Goal: Information Seeking & Learning: Find specific page/section

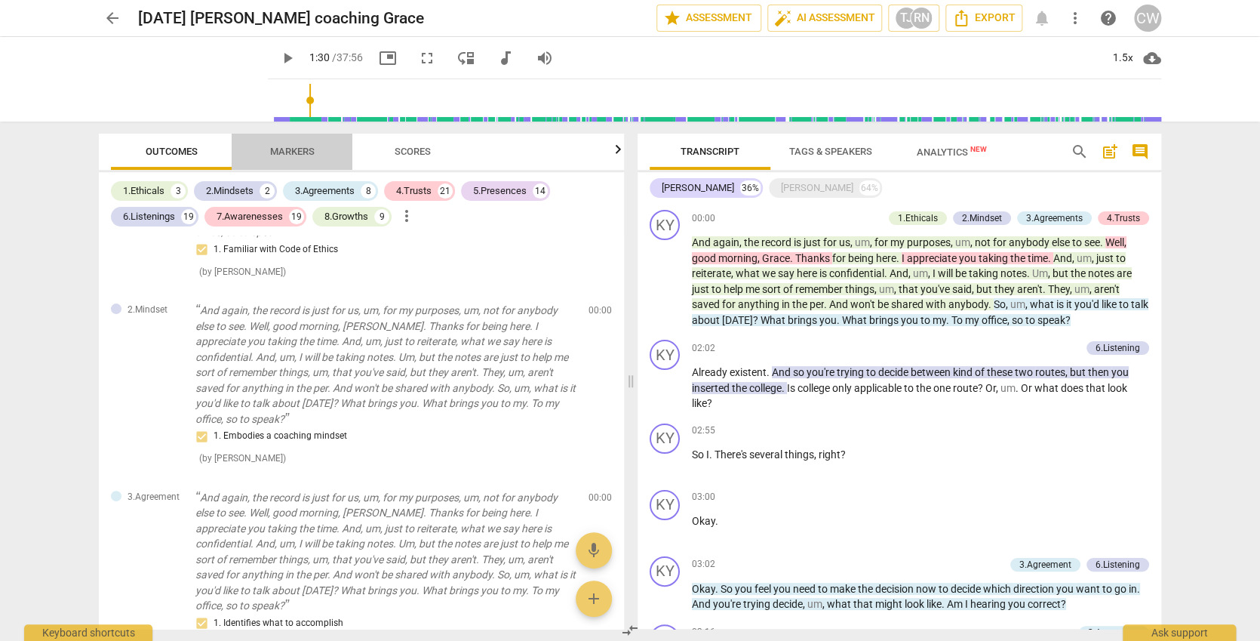
drag, startPoint x: 276, startPoint y: 146, endPoint x: 263, endPoint y: 151, distance: 14.3
click at [263, 151] on span "Markers" at bounding box center [292, 152] width 81 height 20
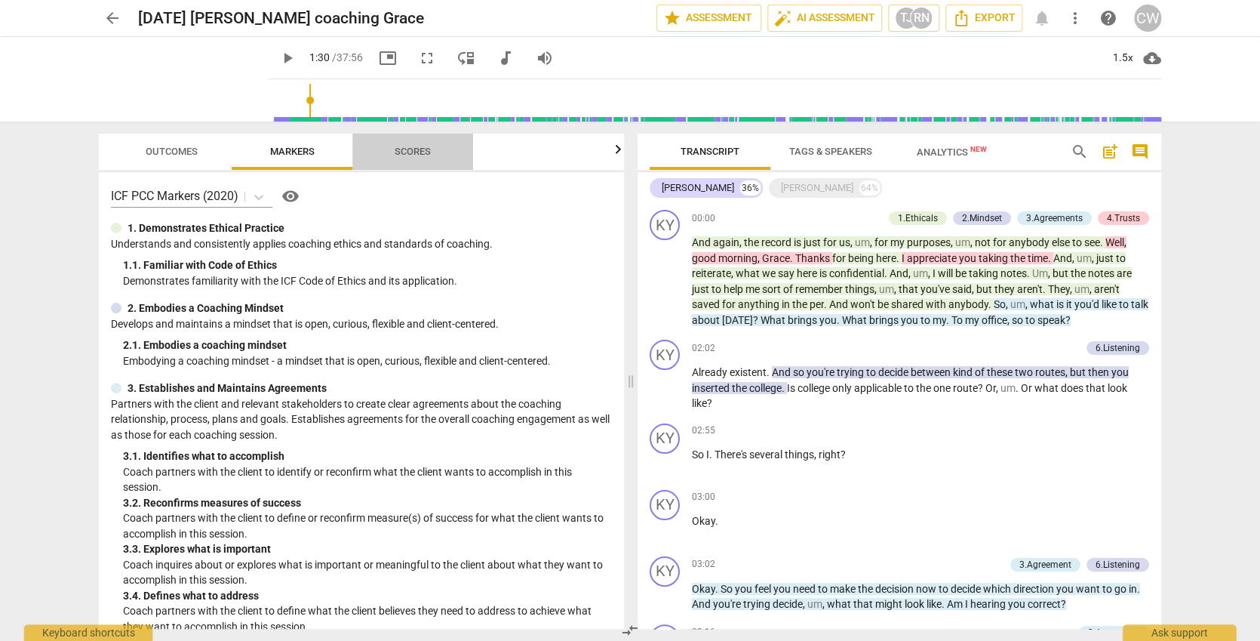
click at [416, 153] on span "Scores" at bounding box center [413, 151] width 36 height 11
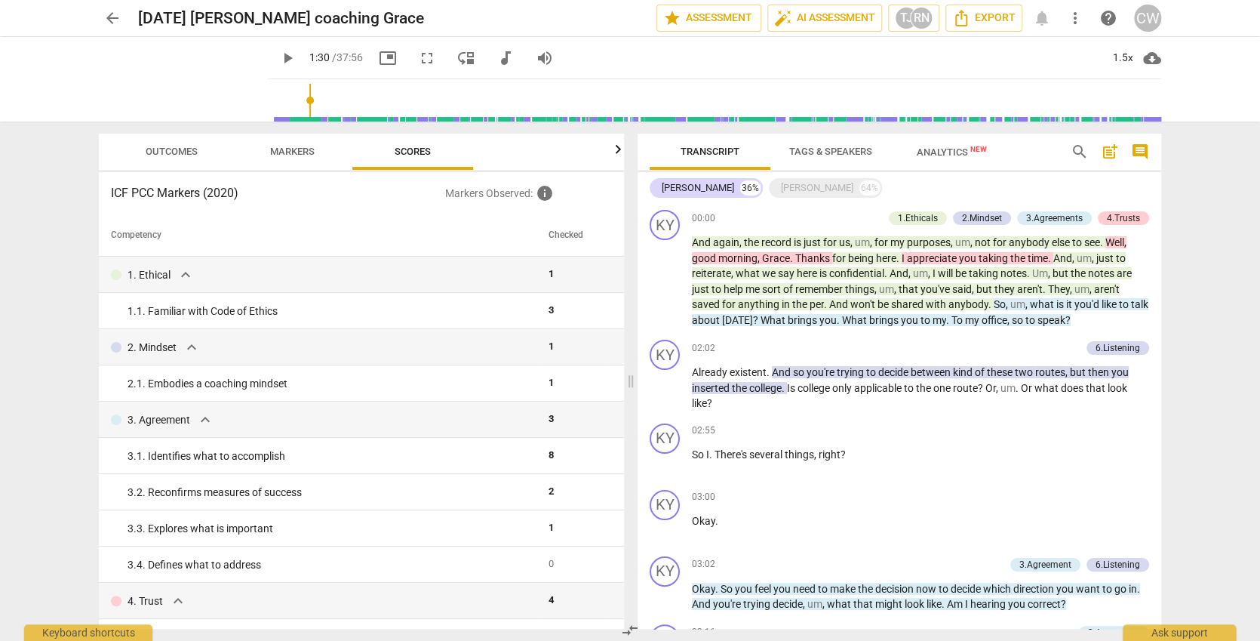
click at [185, 155] on span "Outcomes" at bounding box center [172, 151] width 52 height 11
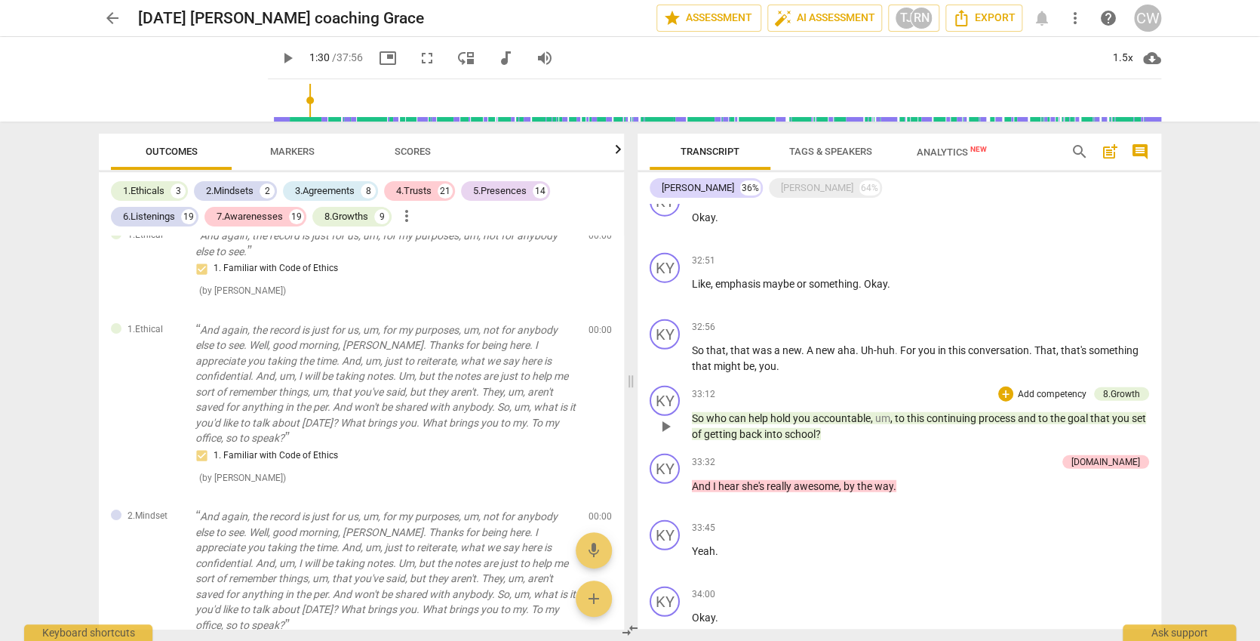
scroll to position [4896, 0]
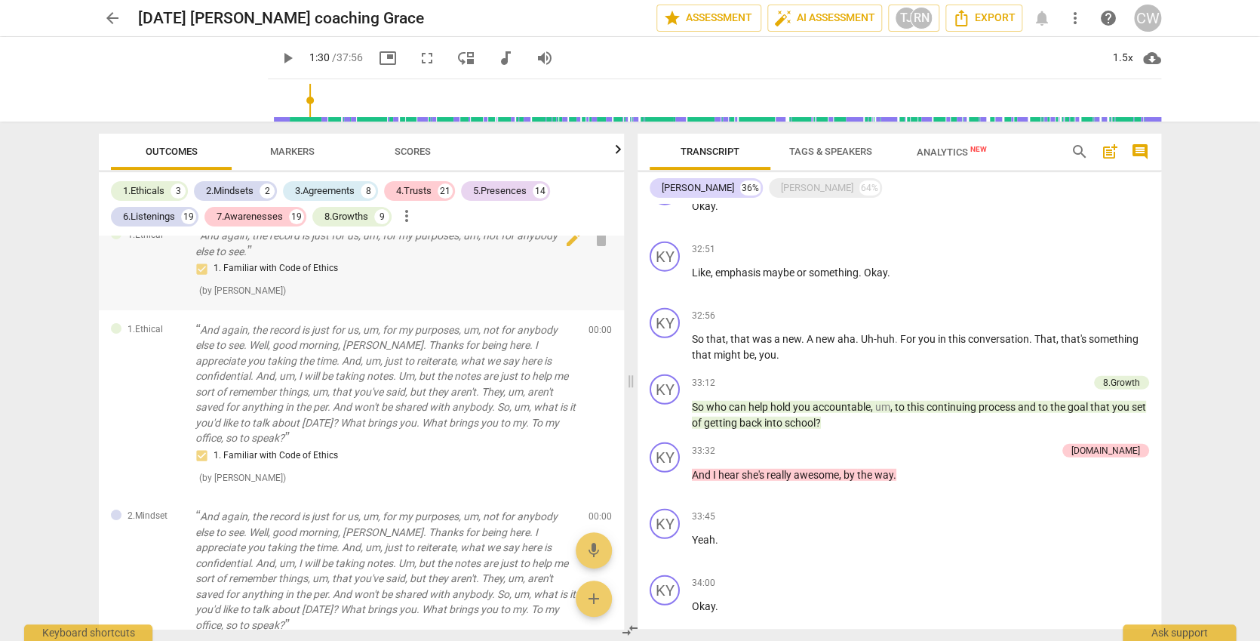
type input "90"
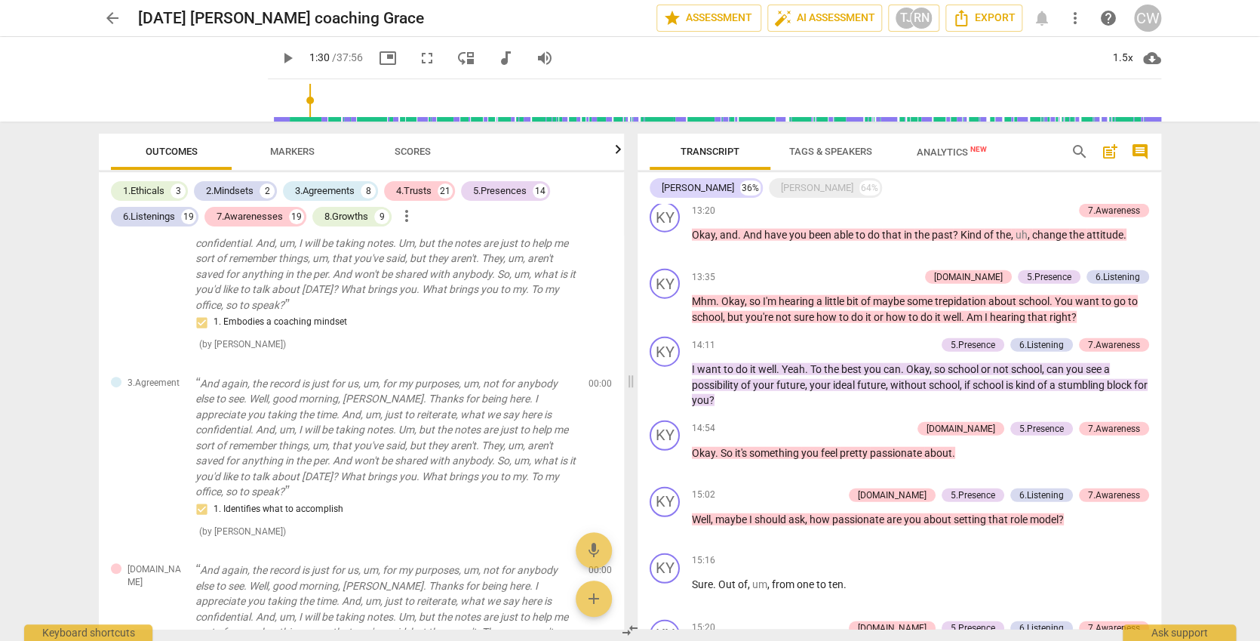
scroll to position [886, 0]
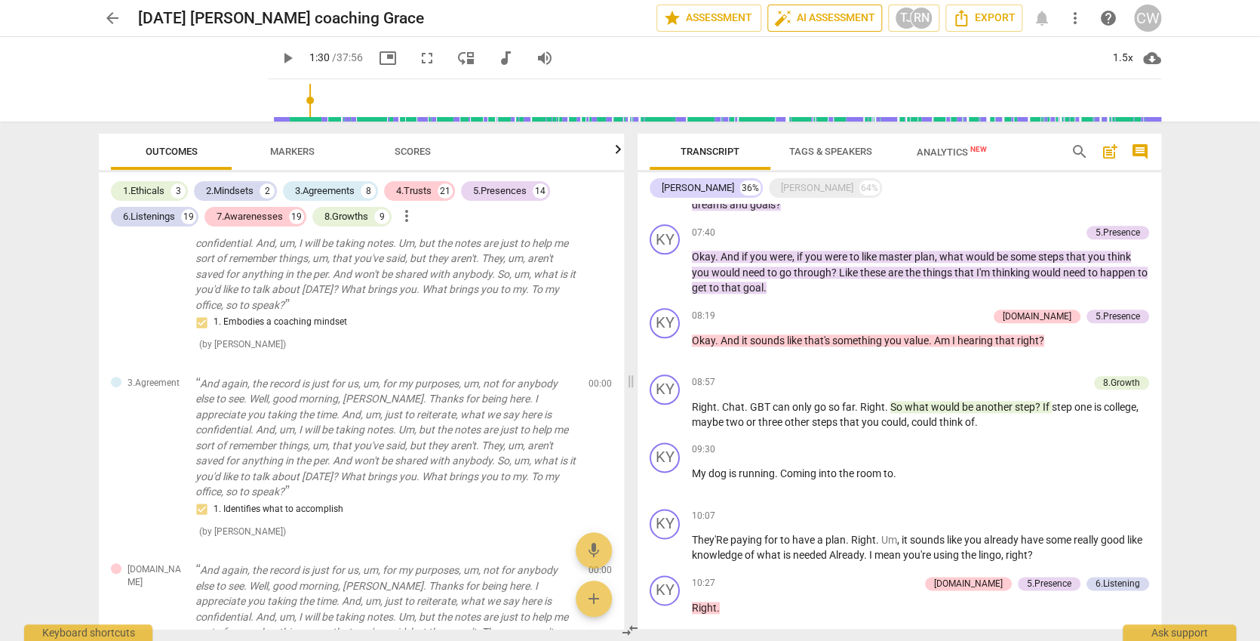
click at [829, 20] on span "auto_fix_high AI Assessment" at bounding box center [824, 18] width 101 height 18
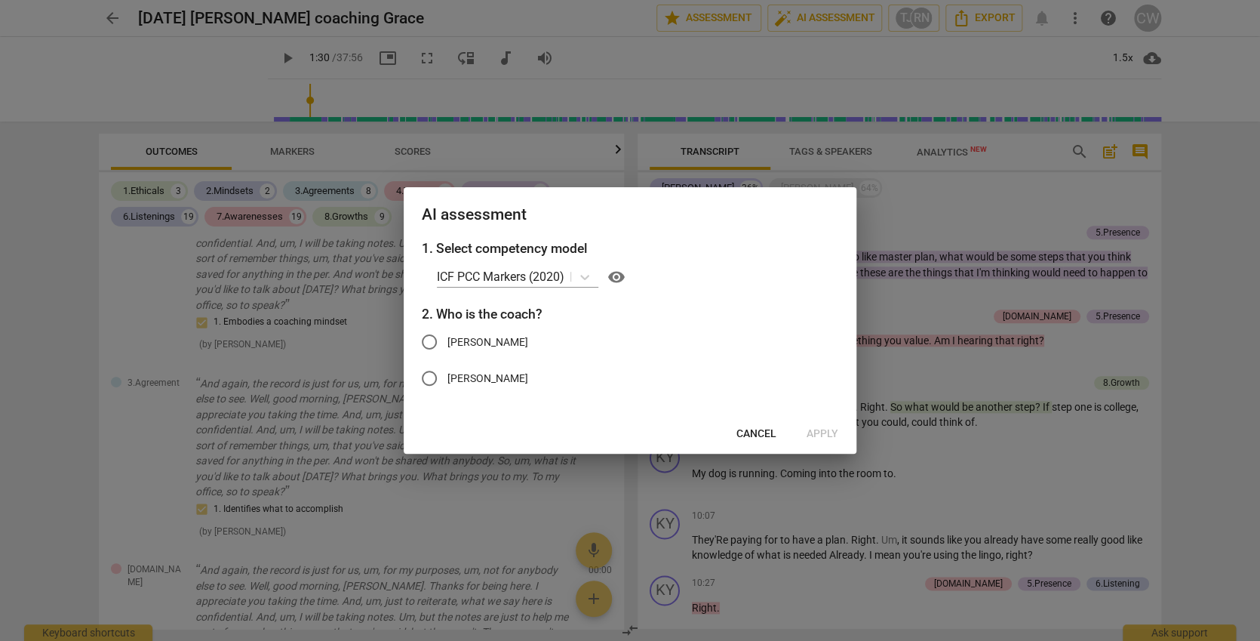
click at [490, 337] on span "[PERSON_NAME]" at bounding box center [488, 342] width 81 height 16
click at [448, 337] on input "[PERSON_NAME]" at bounding box center [429, 342] width 36 height 36
radio input "true"
click at [820, 432] on span "Apply" at bounding box center [823, 433] width 32 height 15
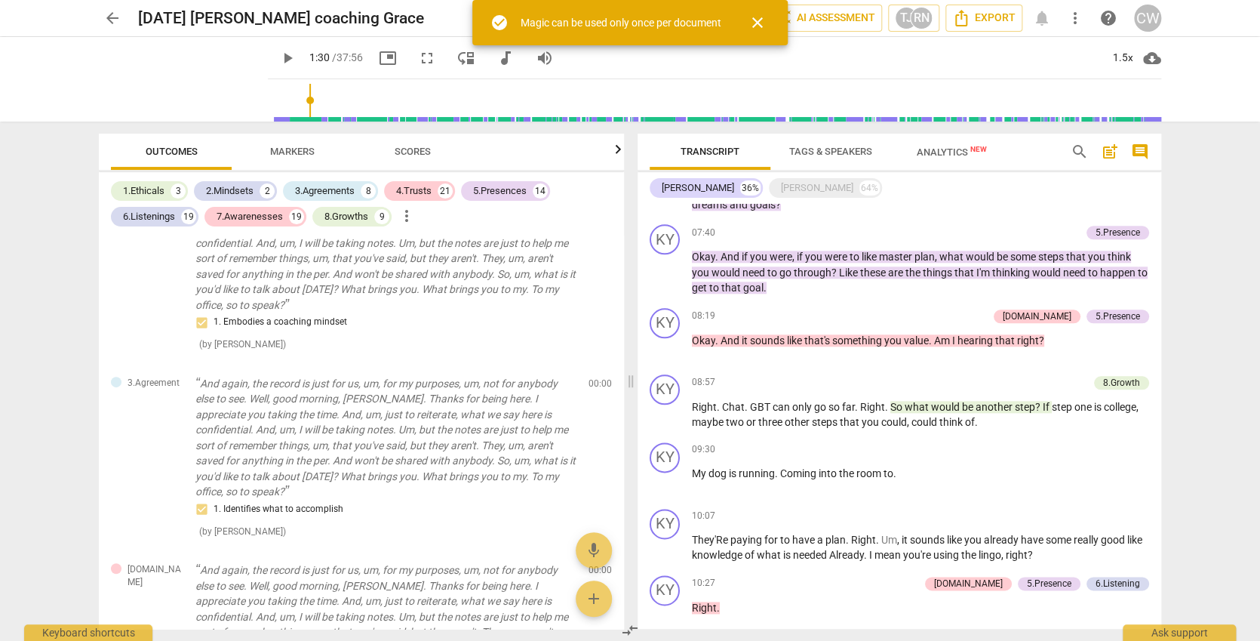
click at [753, 20] on span "close" at bounding box center [758, 23] width 18 height 18
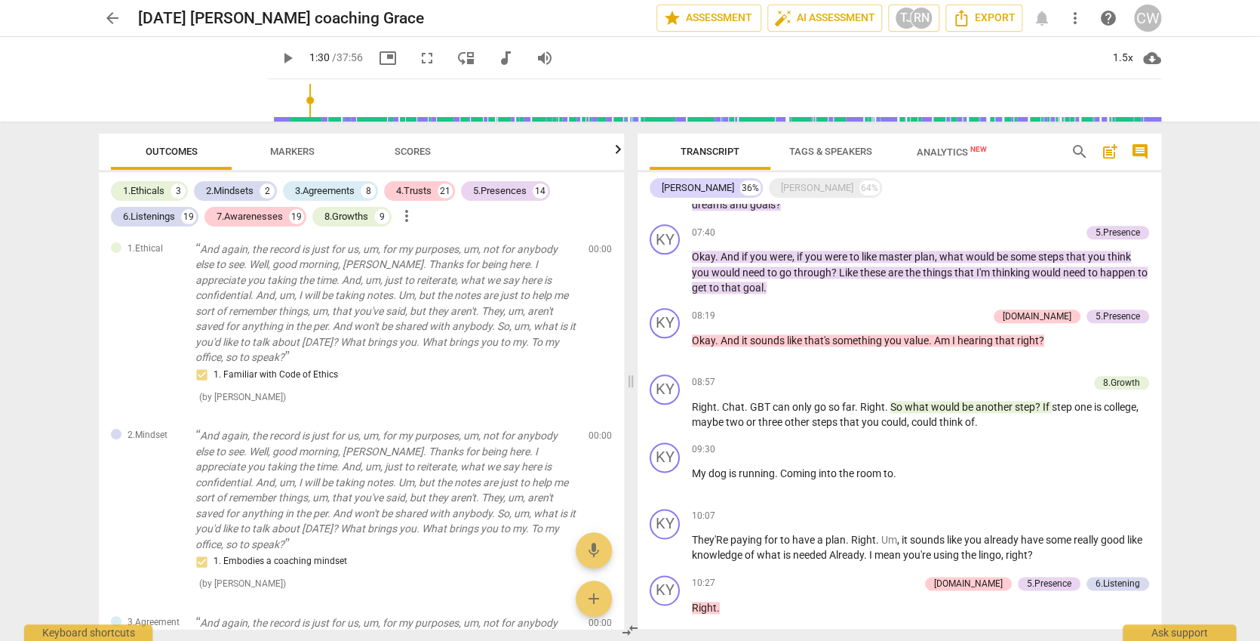
scroll to position [0, 0]
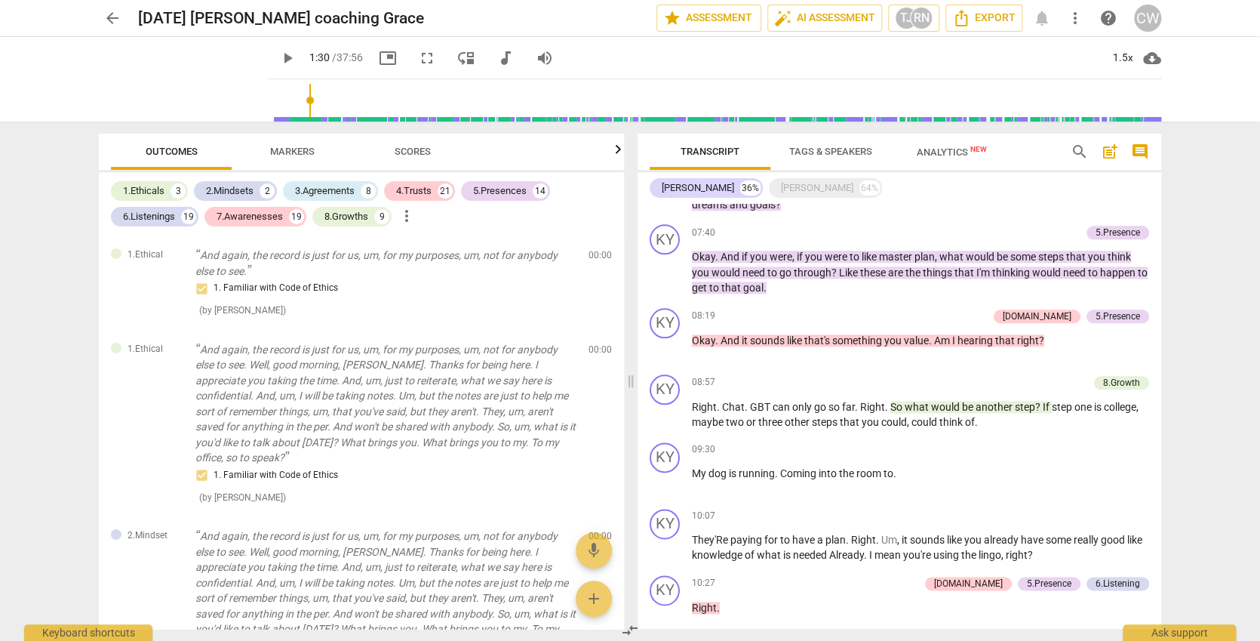
click at [321, 153] on span "Markers" at bounding box center [292, 152] width 81 height 20
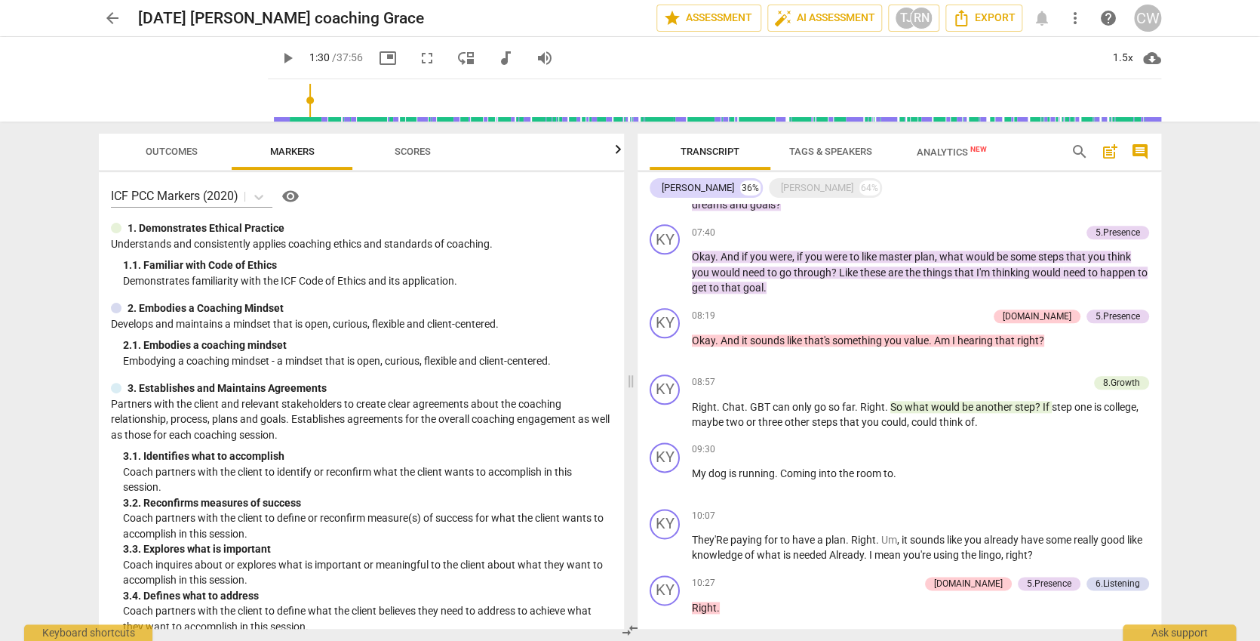
click at [390, 150] on span "Scores" at bounding box center [413, 152] width 72 height 20
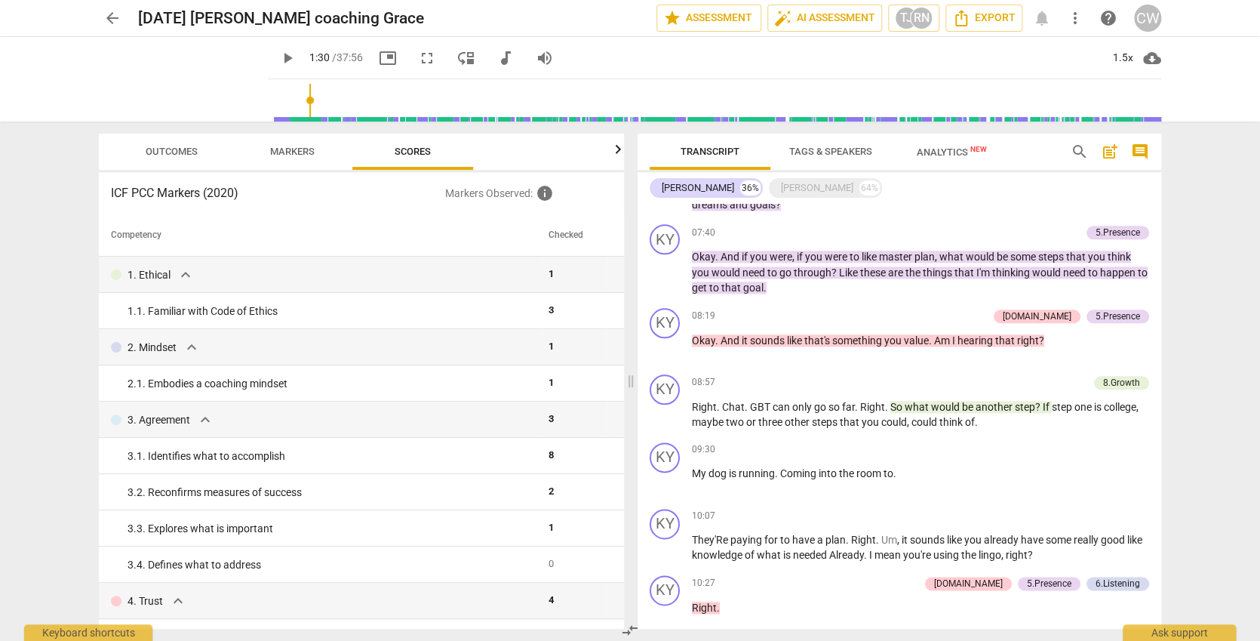
scroll to position [136, 0]
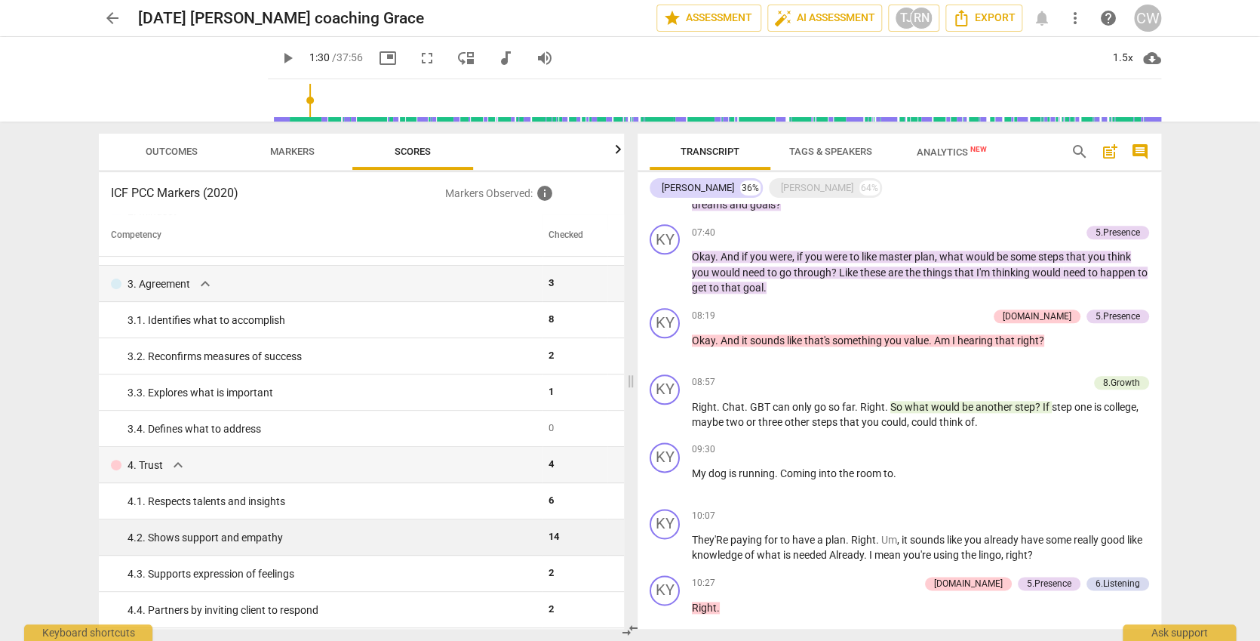
click at [545, 522] on td "14" at bounding box center [575, 537] width 65 height 36
click at [551, 540] on span "14" at bounding box center [554, 536] width 11 height 11
click at [161, 542] on div "4. 2. Shows support and empathy" at bounding box center [332, 538] width 409 height 16
click at [551, 538] on span "14" at bounding box center [554, 536] width 11 height 11
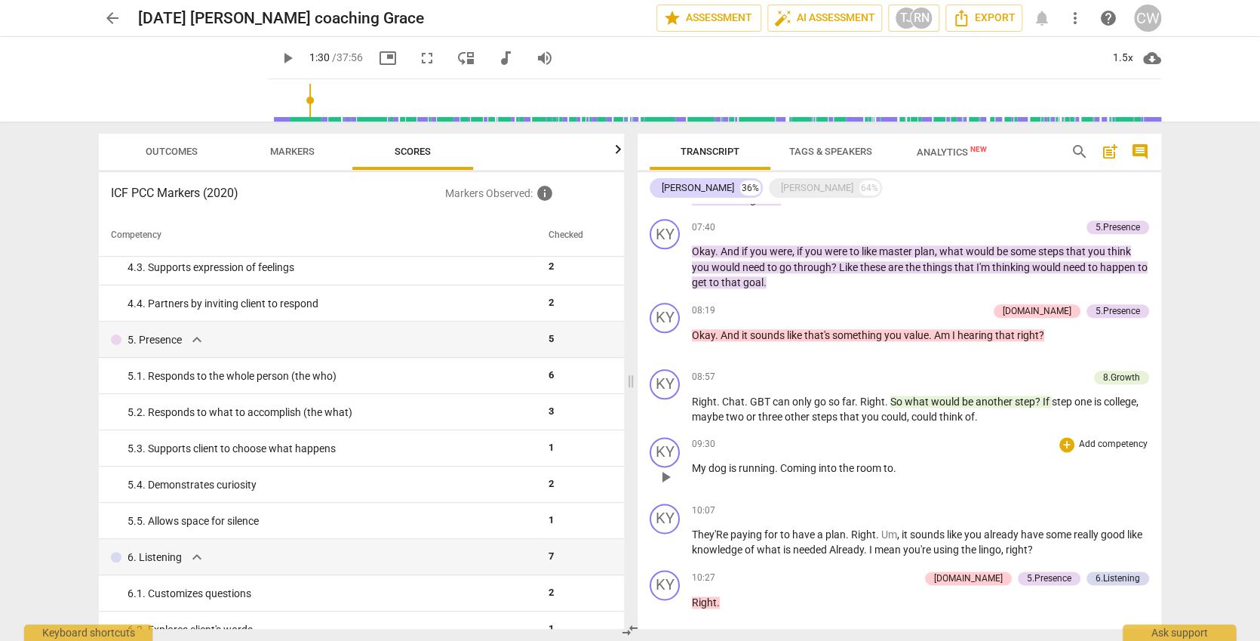
scroll to position [1149, 0]
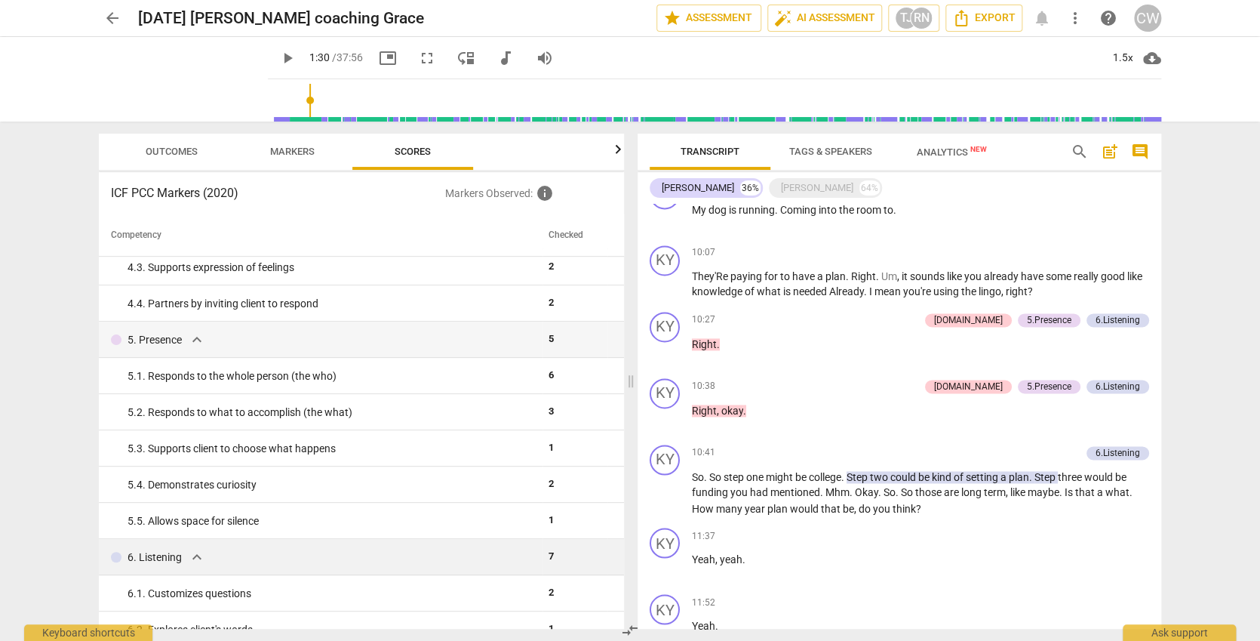
click at [432, 558] on div "6. Listening expand_more" at bounding box center [324, 557] width 426 height 18
click at [431, 554] on div "6. Listening expand_more" at bounding box center [324, 557] width 426 height 18
click at [193, 553] on span "expand_more" at bounding box center [197, 557] width 18 height 18
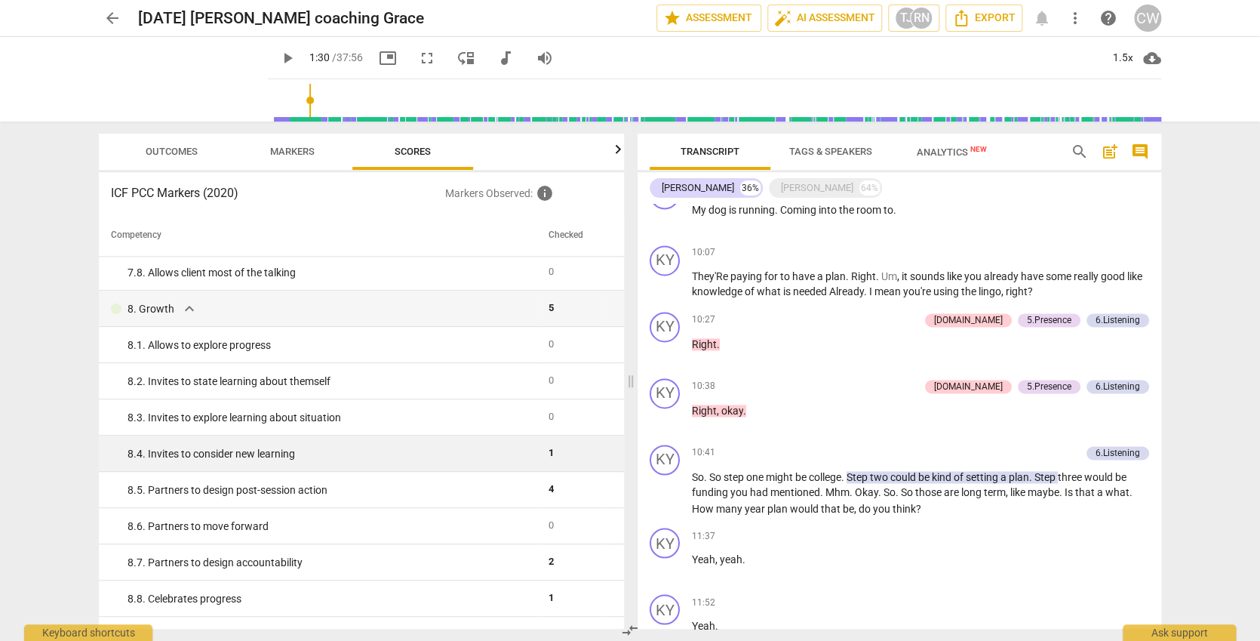
scroll to position [1078, 0]
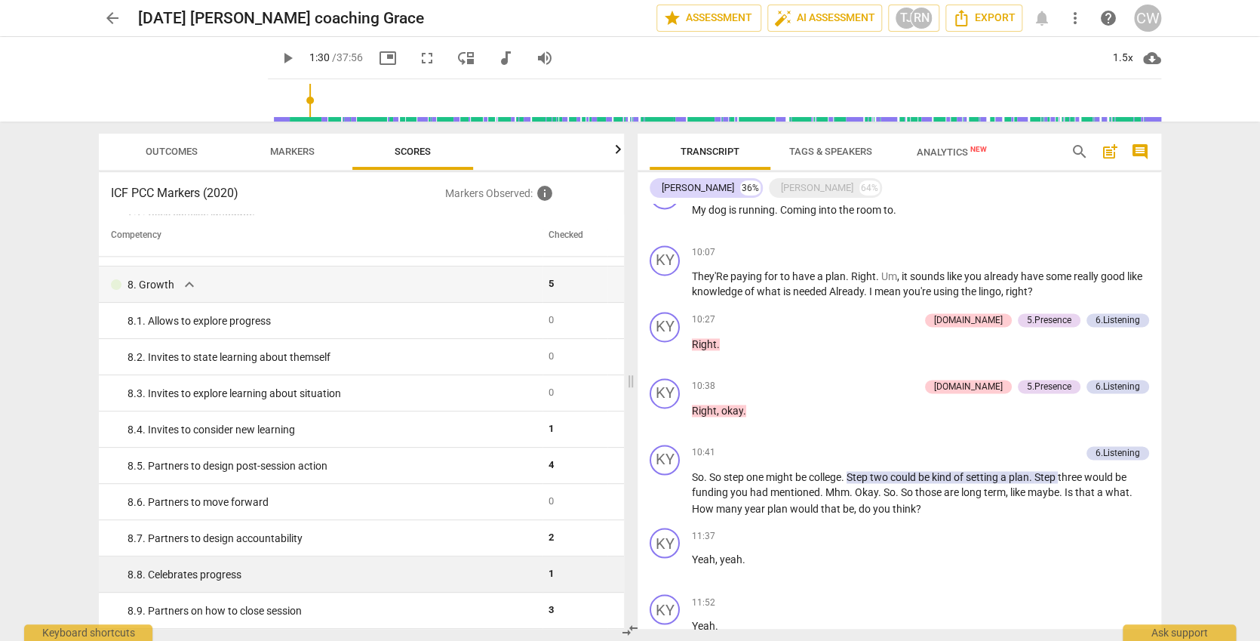
click at [195, 573] on div "8. 8. Celebrates progress" at bounding box center [332, 575] width 409 height 16
click at [128, 571] on div "8. 8. Celebrates progress" at bounding box center [332, 575] width 409 height 16
click at [128, 570] on div "8. 8. Celebrates progress" at bounding box center [332, 575] width 409 height 16
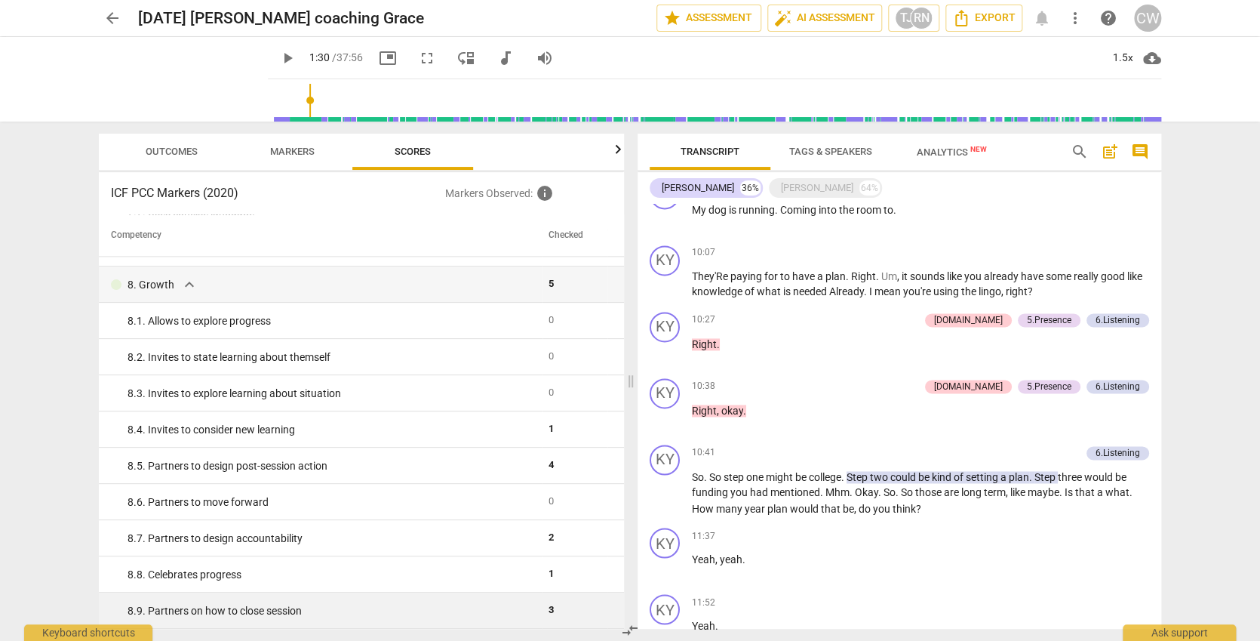
click at [609, 602] on td at bounding box center [615, 610] width 17 height 36
click at [402, 609] on div "8. 9. Partners on how to close session" at bounding box center [332, 611] width 409 height 16
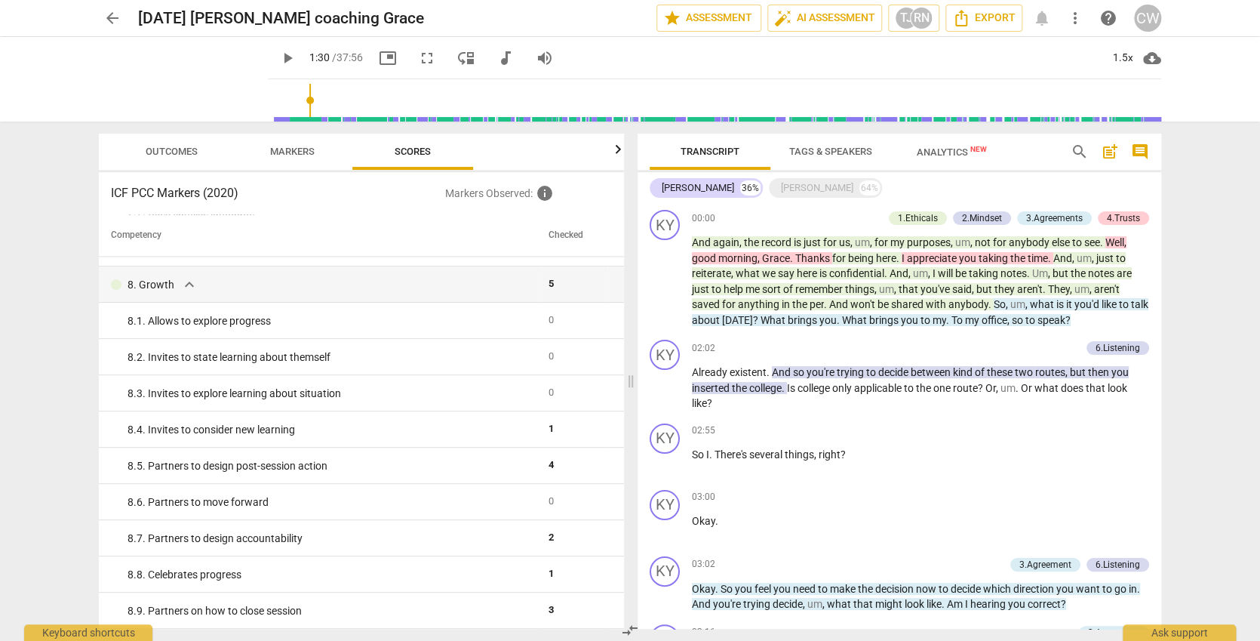
click at [108, 17] on span "arrow_back" at bounding box center [112, 18] width 18 height 18
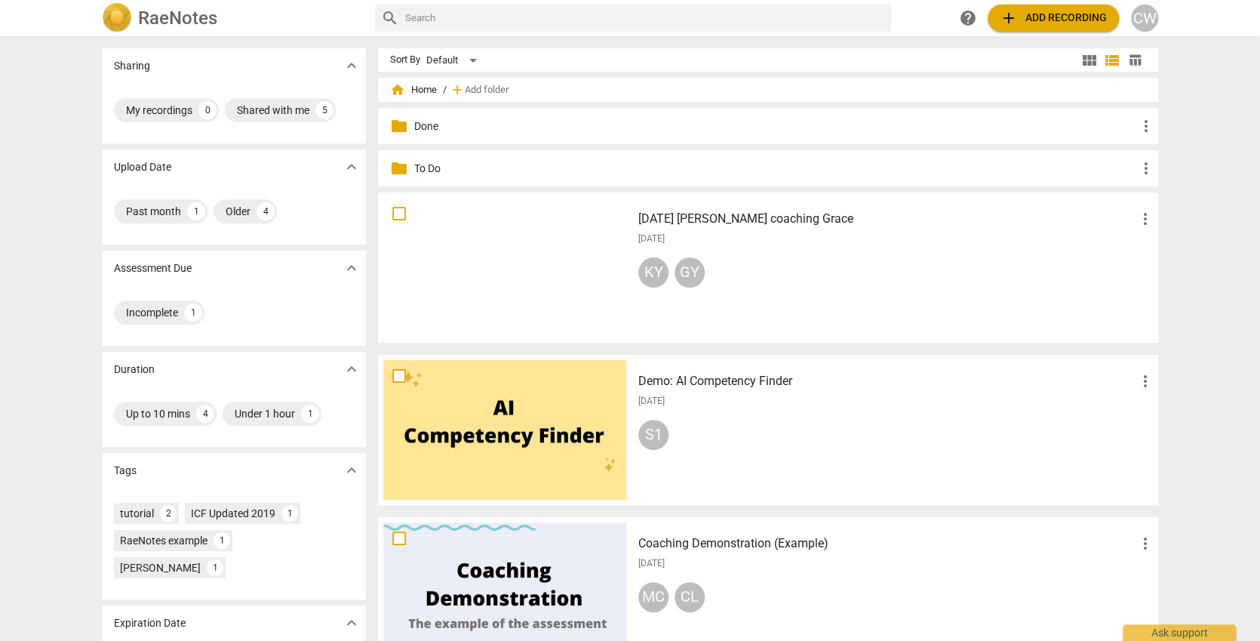
click at [435, 121] on p "Done" at bounding box center [775, 126] width 723 height 16
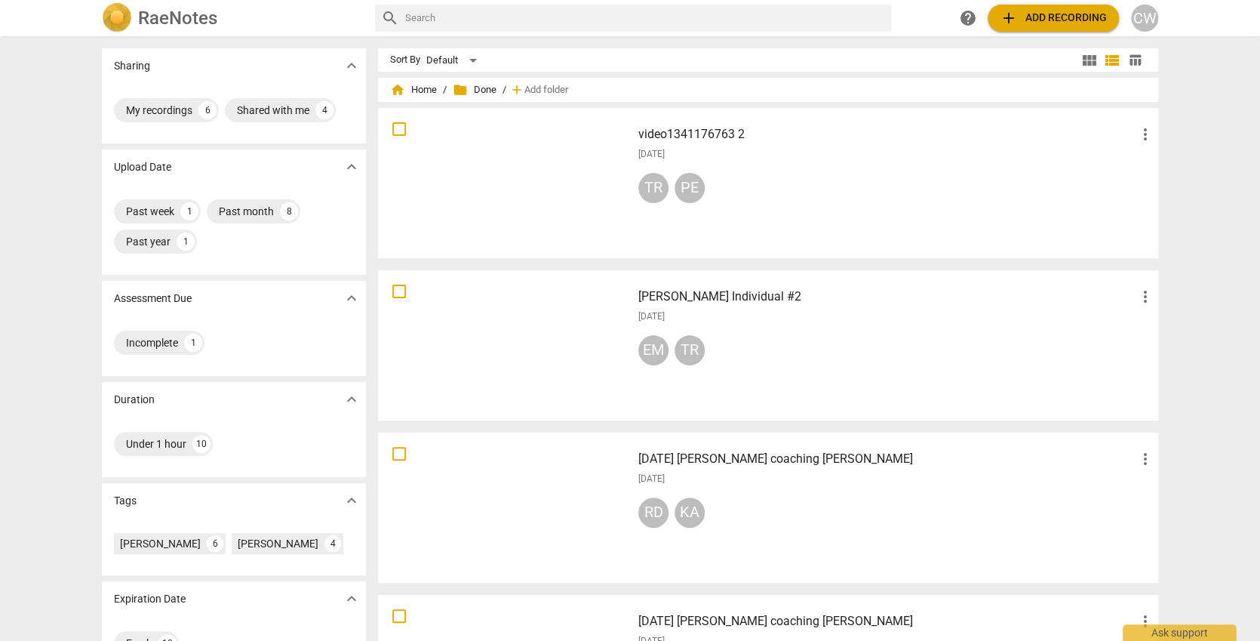
click at [802, 168] on div "video1341176763 2 more_vert [DATE] TR PE" at bounding box center [896, 183] width 540 height 140
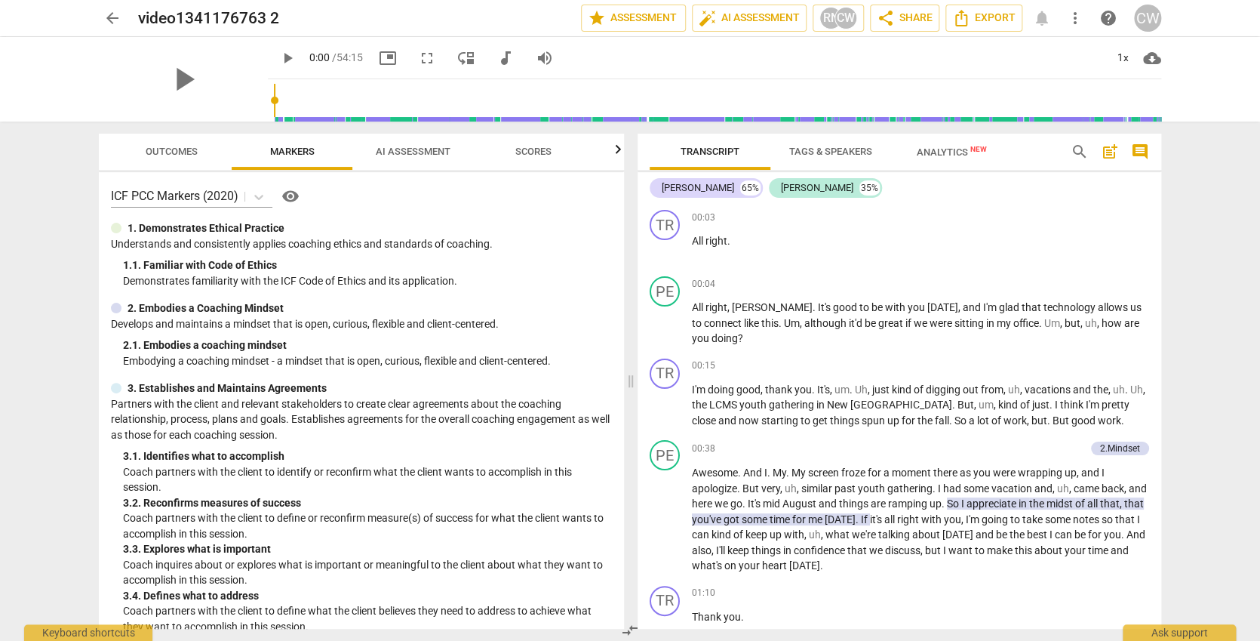
click at [285, 158] on span "Markers" at bounding box center [292, 152] width 81 height 20
click at [508, 151] on span "Scores" at bounding box center [533, 152] width 72 height 20
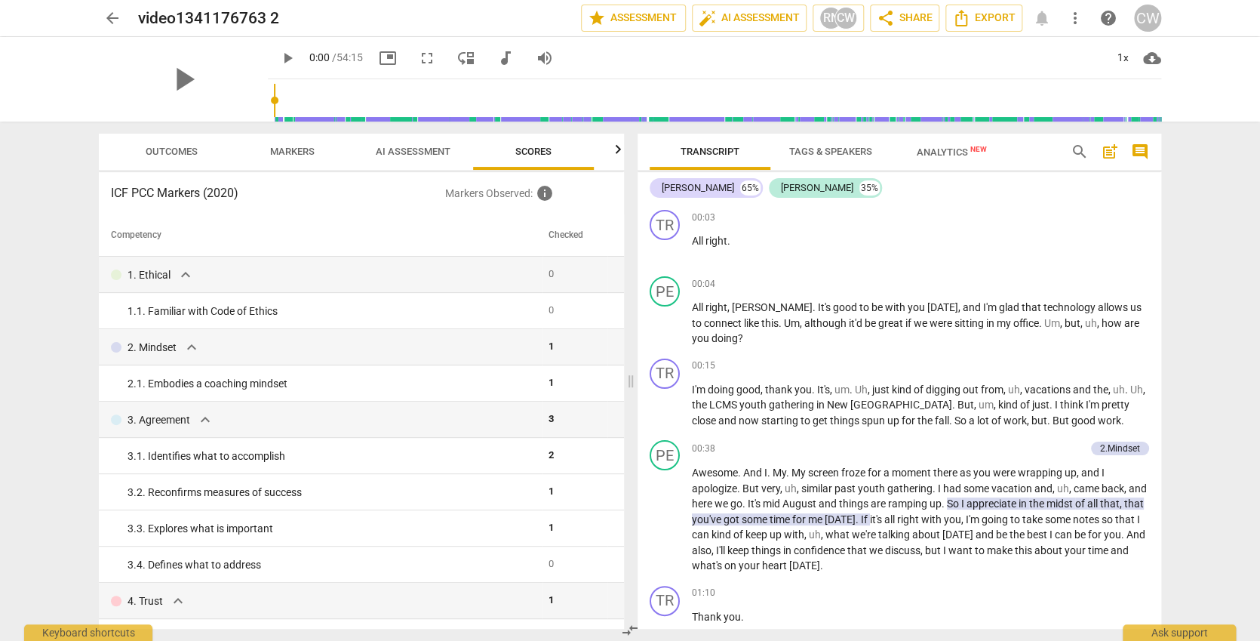
click at [123, 19] on span "arrow_back" at bounding box center [112, 18] width 27 height 18
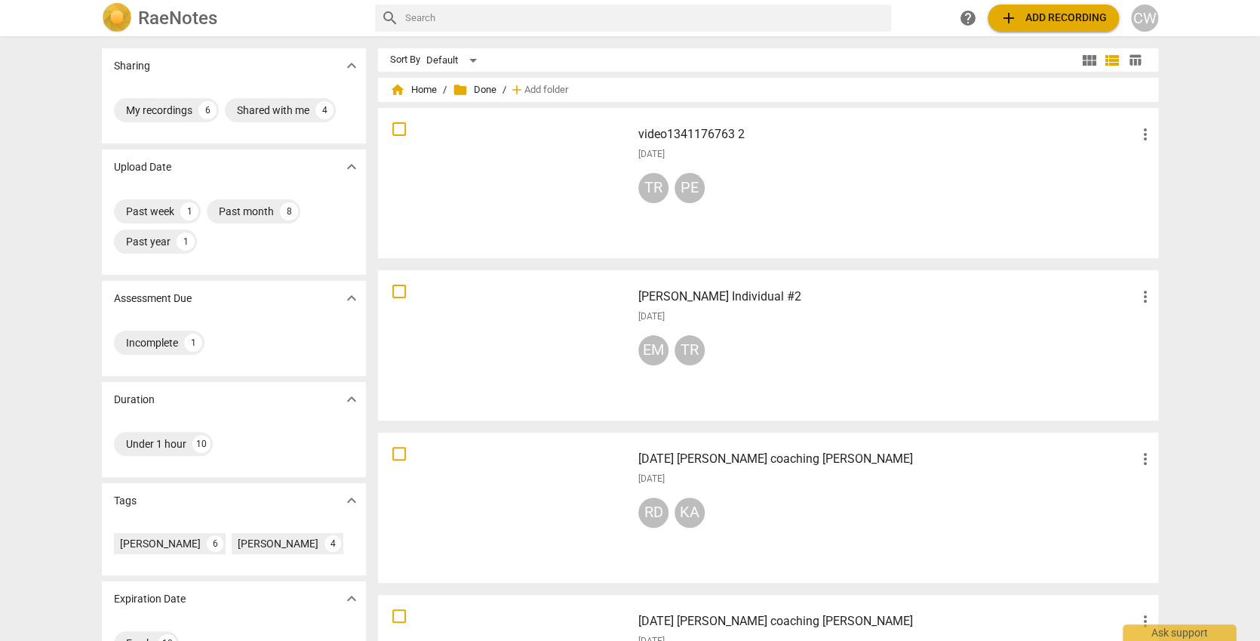
click at [132, 20] on div "RaeNotes" at bounding box center [232, 18] width 261 height 30
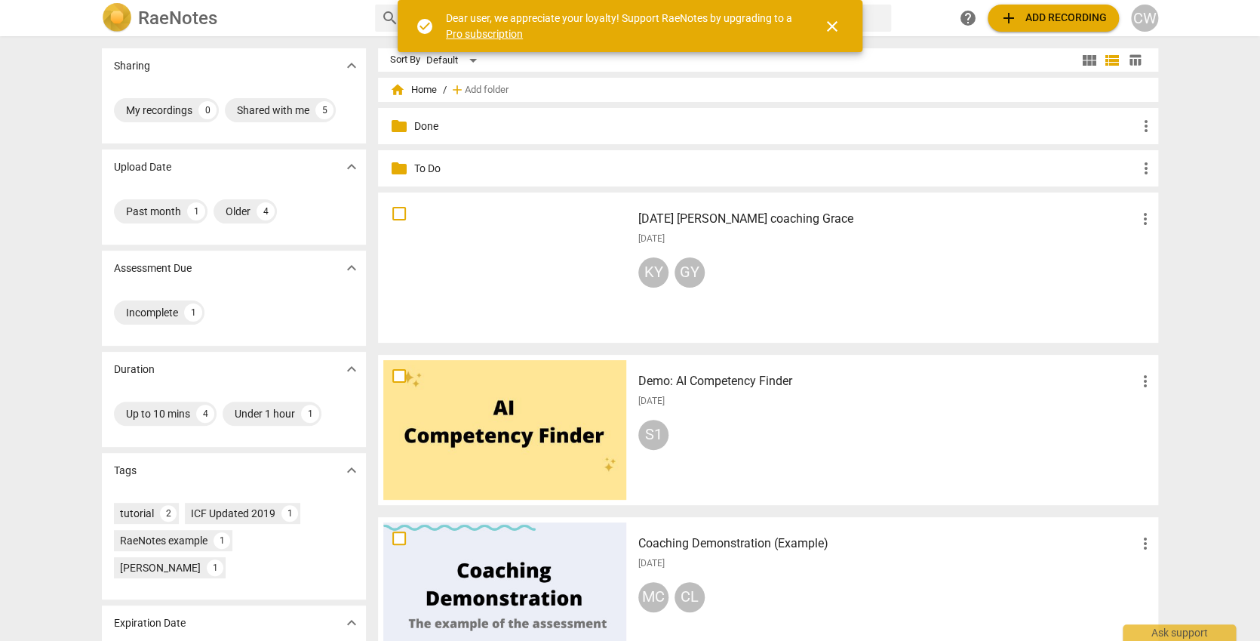
click at [845, 297] on div "[DATE] [PERSON_NAME] coaching Grace more_vert [DATE] KY GY" at bounding box center [896, 268] width 540 height 140
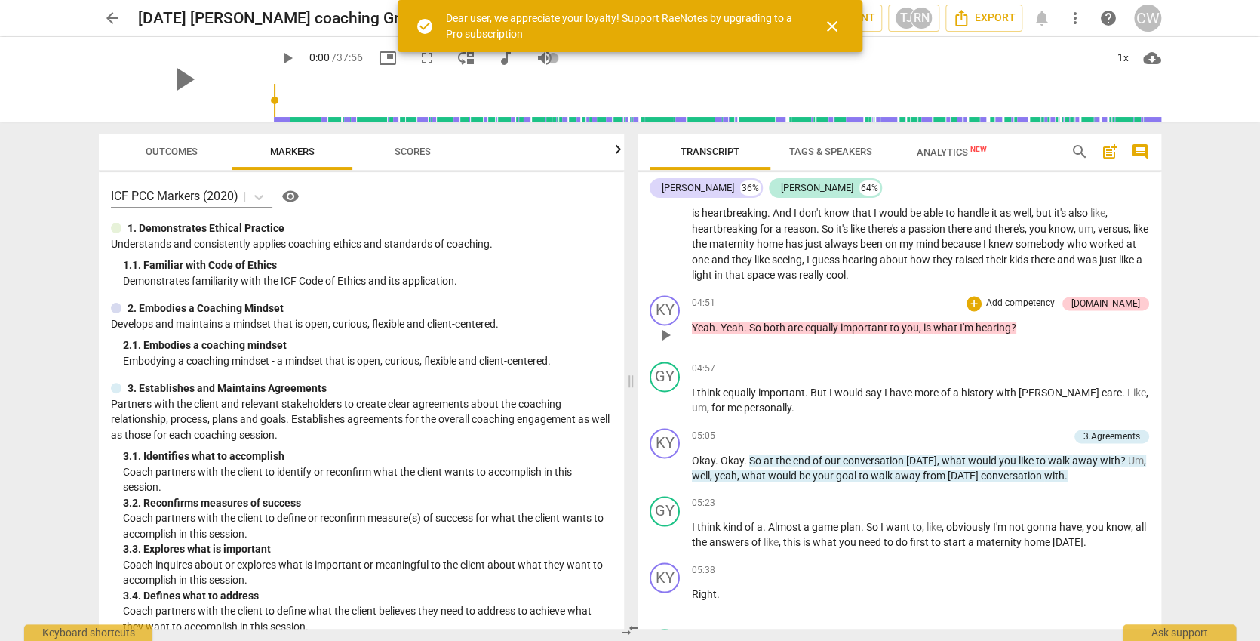
scroll to position [1347, 0]
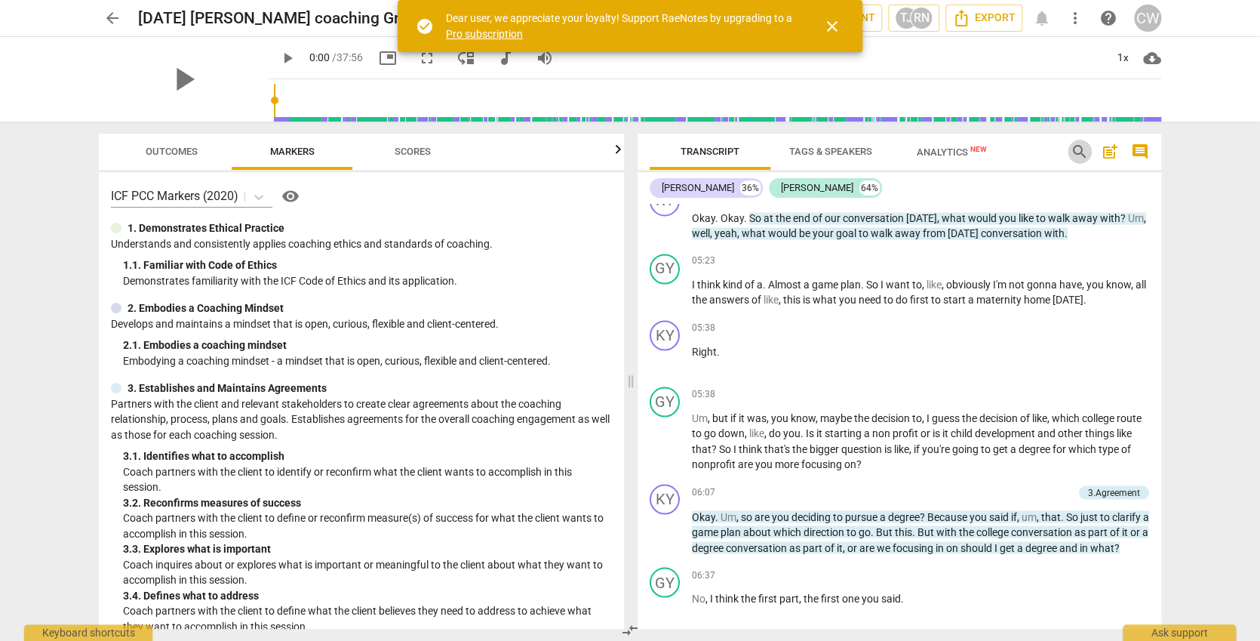
drag, startPoint x: 1078, startPoint y: 148, endPoint x: 1070, endPoint y: 152, distance: 8.4
click at [1078, 149] on span "search" at bounding box center [1080, 152] width 18 height 18
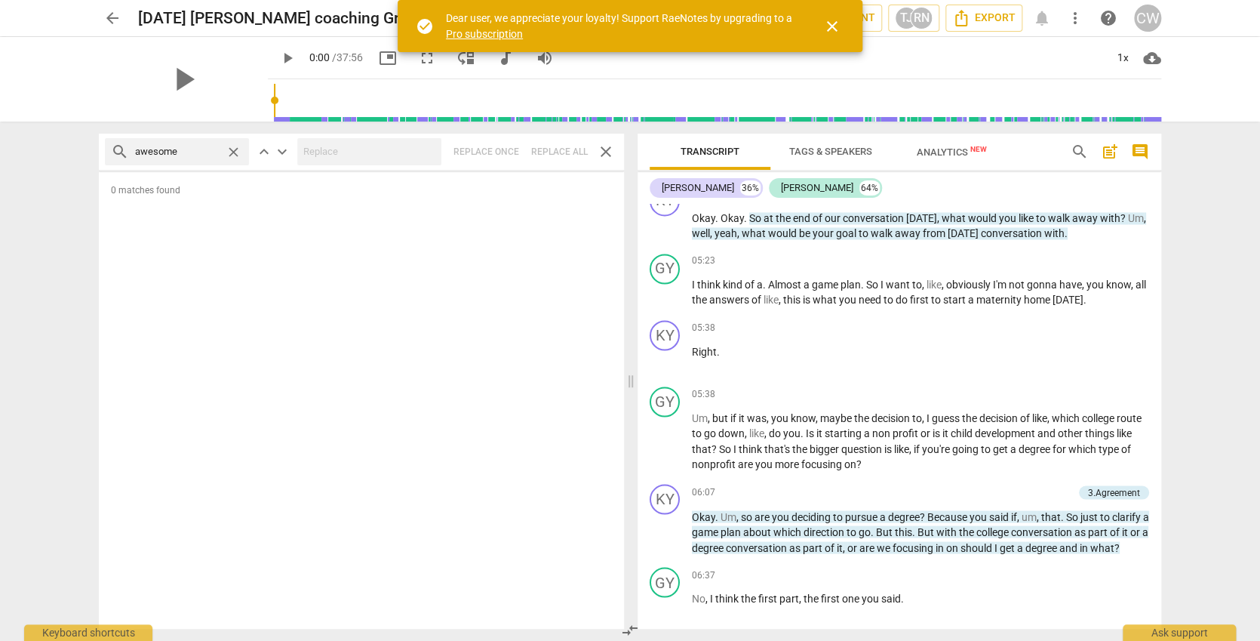
type input "awesome"
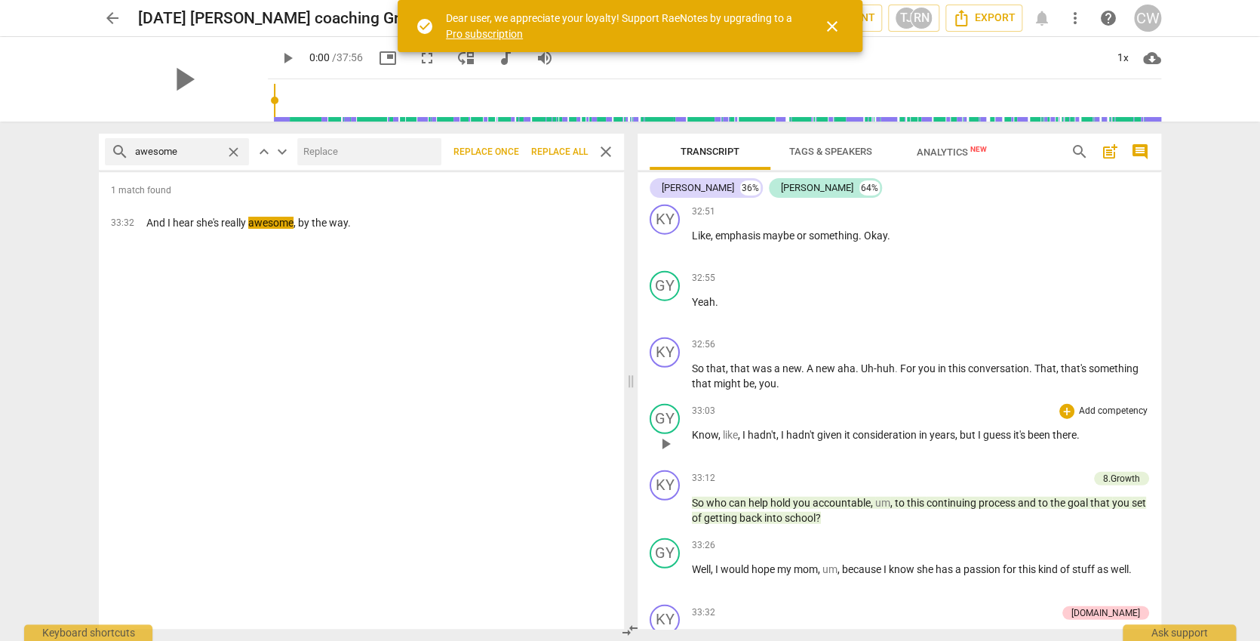
scroll to position [10675, 0]
